Goal: Information Seeking & Learning: Check status

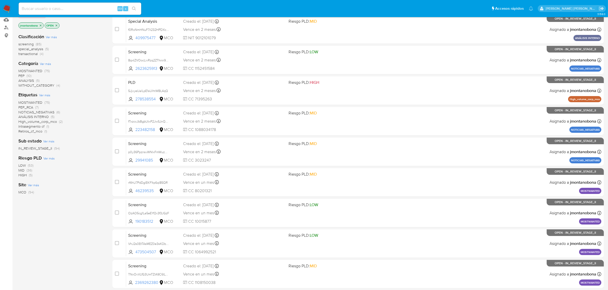
scroll to position [130, 0]
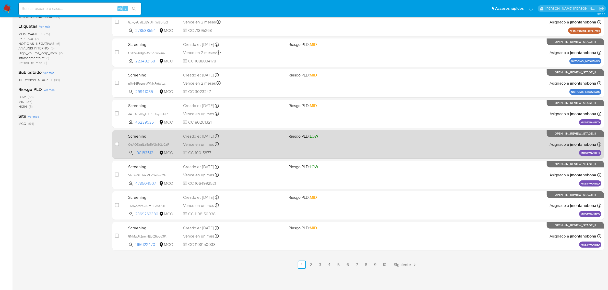
click at [383, 265] on link "10" at bounding box center [384, 265] width 8 height 8
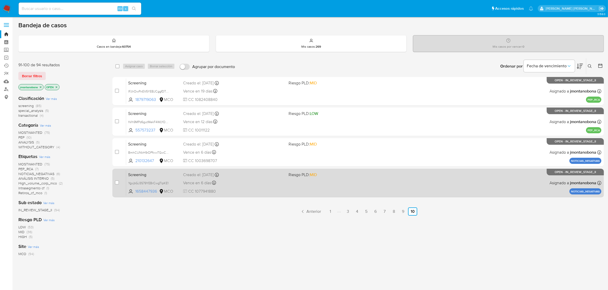
click at [173, 174] on span "Screening" at bounding box center [153, 174] width 51 height 7
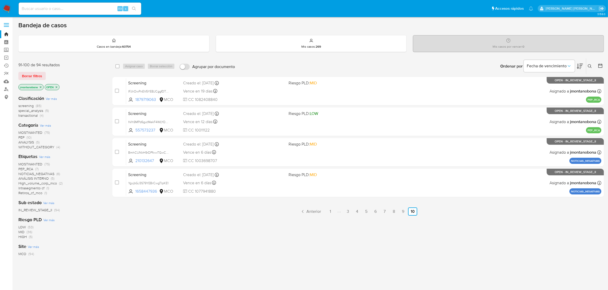
click at [98, 10] on input at bounding box center [80, 8] width 122 height 7
paste input "566888092"
type input "566888092"
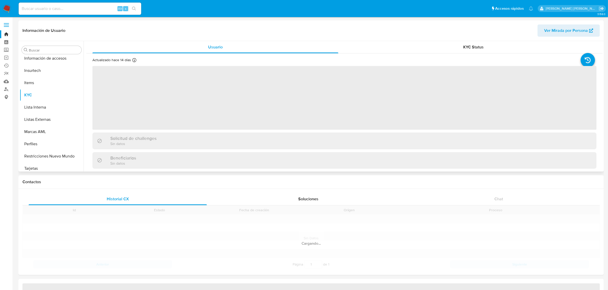
scroll to position [215, 0]
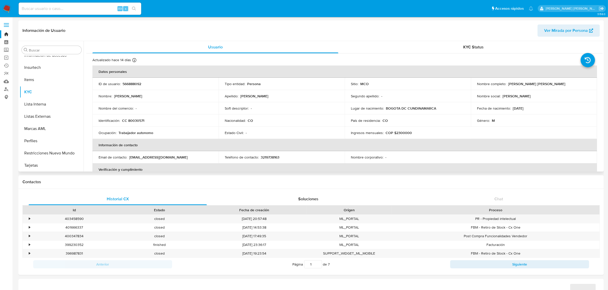
select select "10"
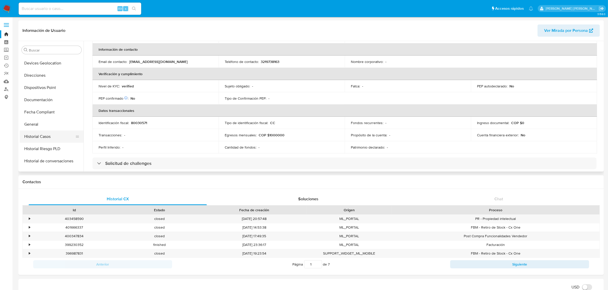
scroll to position [96, 0]
click at [51, 148] on button "Historial de conversaciones" at bounding box center [50, 150] width 60 height 12
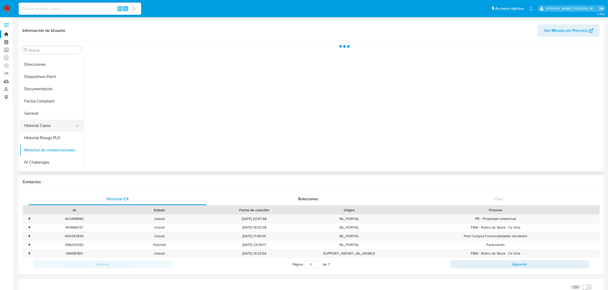
click at [47, 122] on button "Historial Casos" at bounding box center [50, 126] width 60 height 12
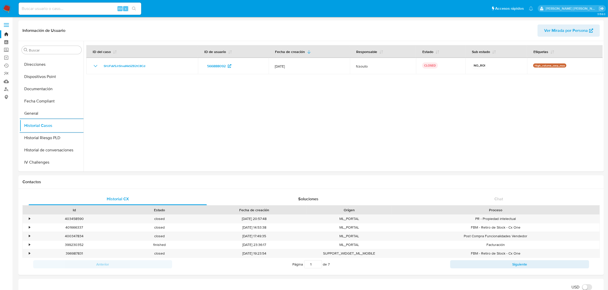
click at [65, 12] on input at bounding box center [80, 8] width 122 height 7
type input "v"
paste input "566888092"
type input "566888092"
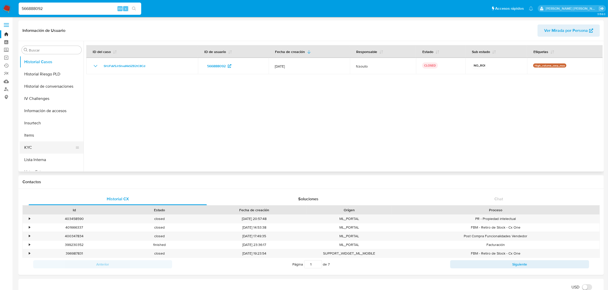
click at [32, 147] on button "KYC" at bounding box center [50, 148] width 60 height 12
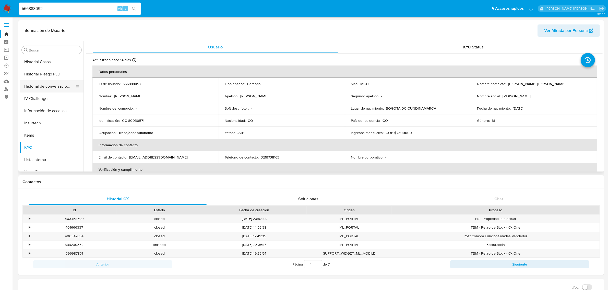
click at [40, 84] on button "Historial de conversaciones" at bounding box center [50, 86] width 60 height 12
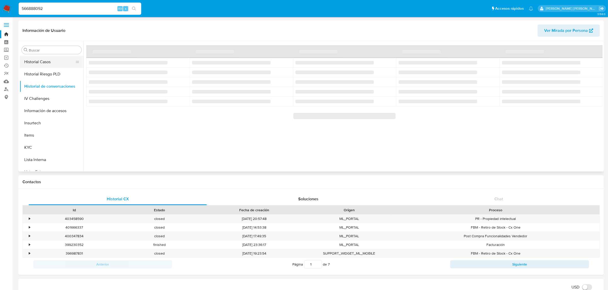
click at [42, 60] on button "Historial Casos" at bounding box center [50, 62] width 60 height 12
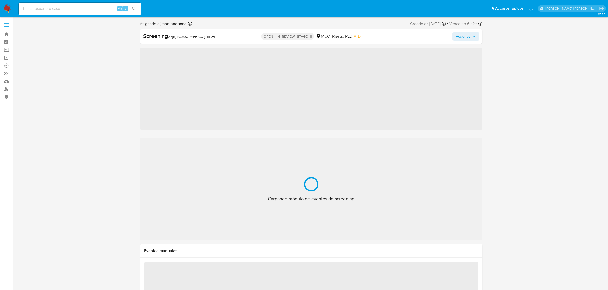
scroll to position [215, 0]
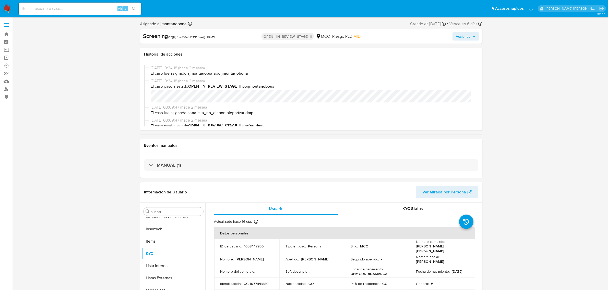
select select "10"
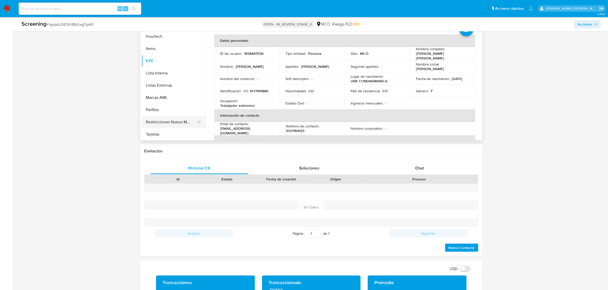
click at [168, 122] on button "Restricciones Nuevo Mundo" at bounding box center [171, 122] width 60 height 12
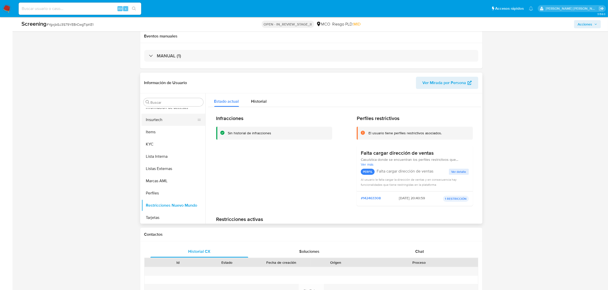
scroll to position [96, 0]
click at [156, 142] on button "KYC" at bounding box center [171, 144] width 60 height 12
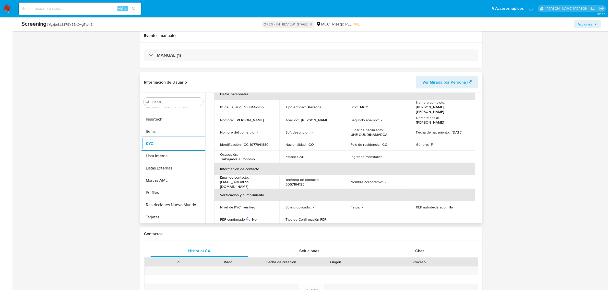
scroll to position [0, 0]
